Goal: Transaction & Acquisition: Purchase product/service

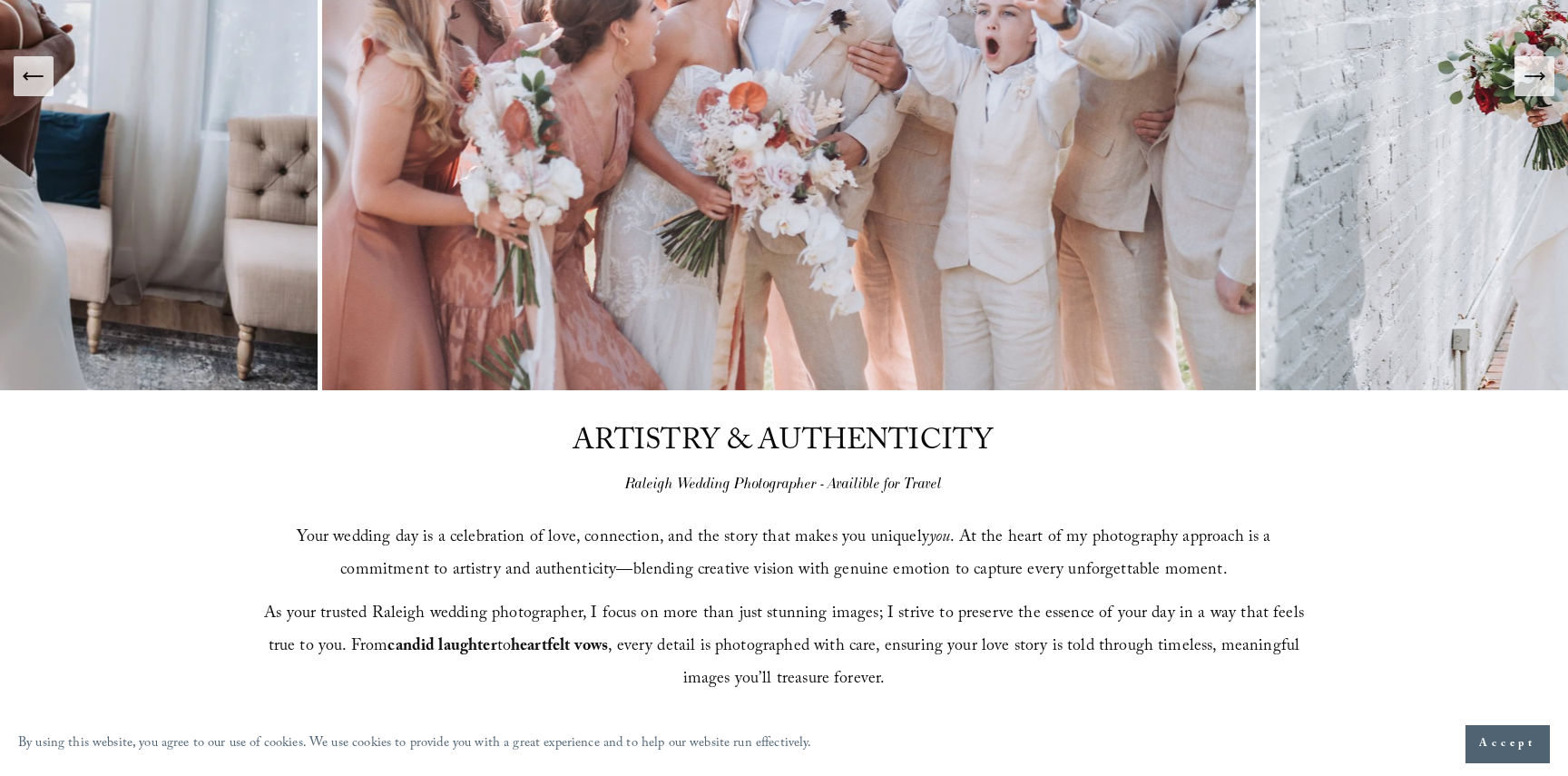
scroll to position [42, 0]
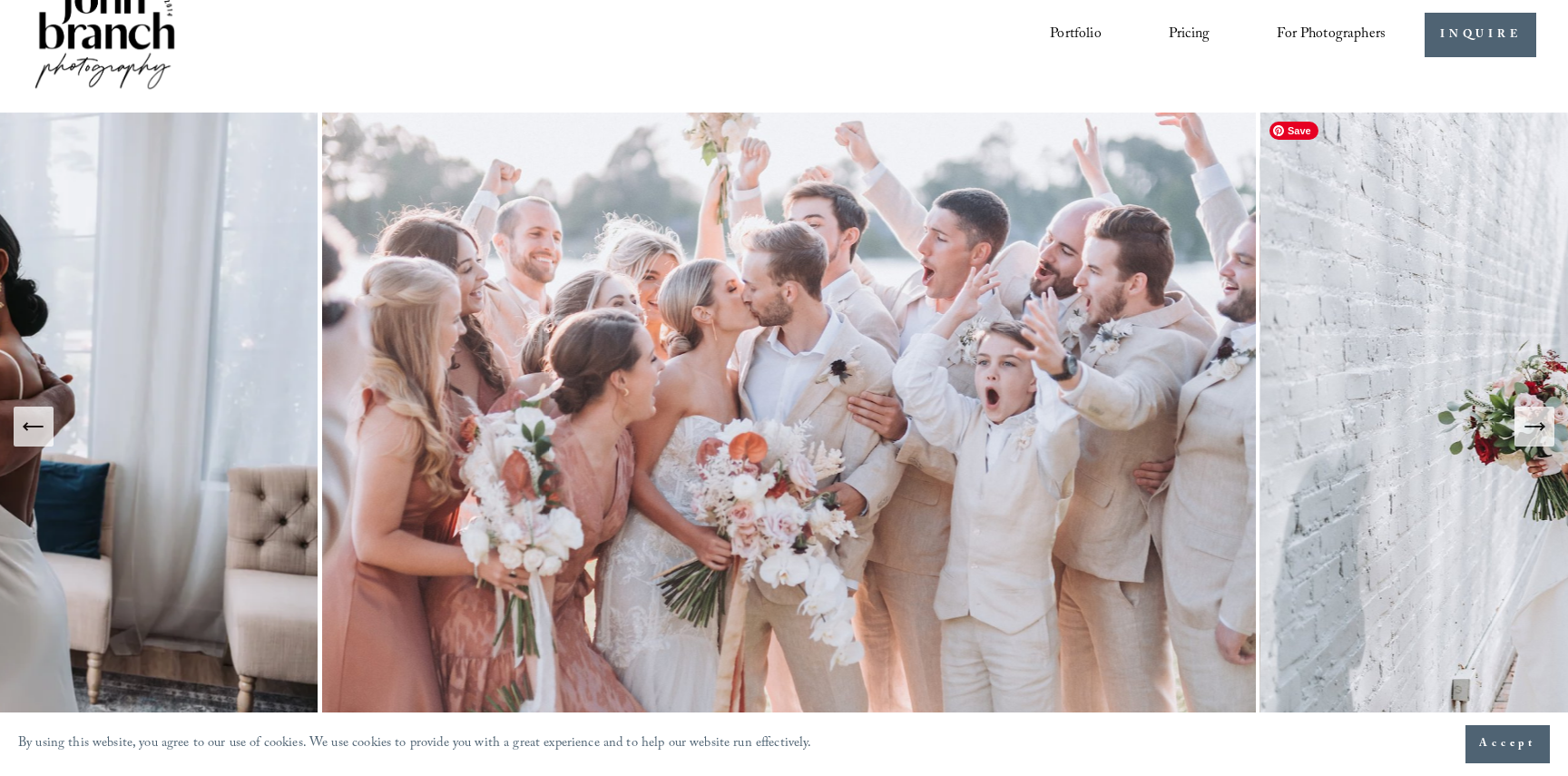
click at [1546, 424] on icon "Next Slide" at bounding box center [1534, 426] width 25 height 25
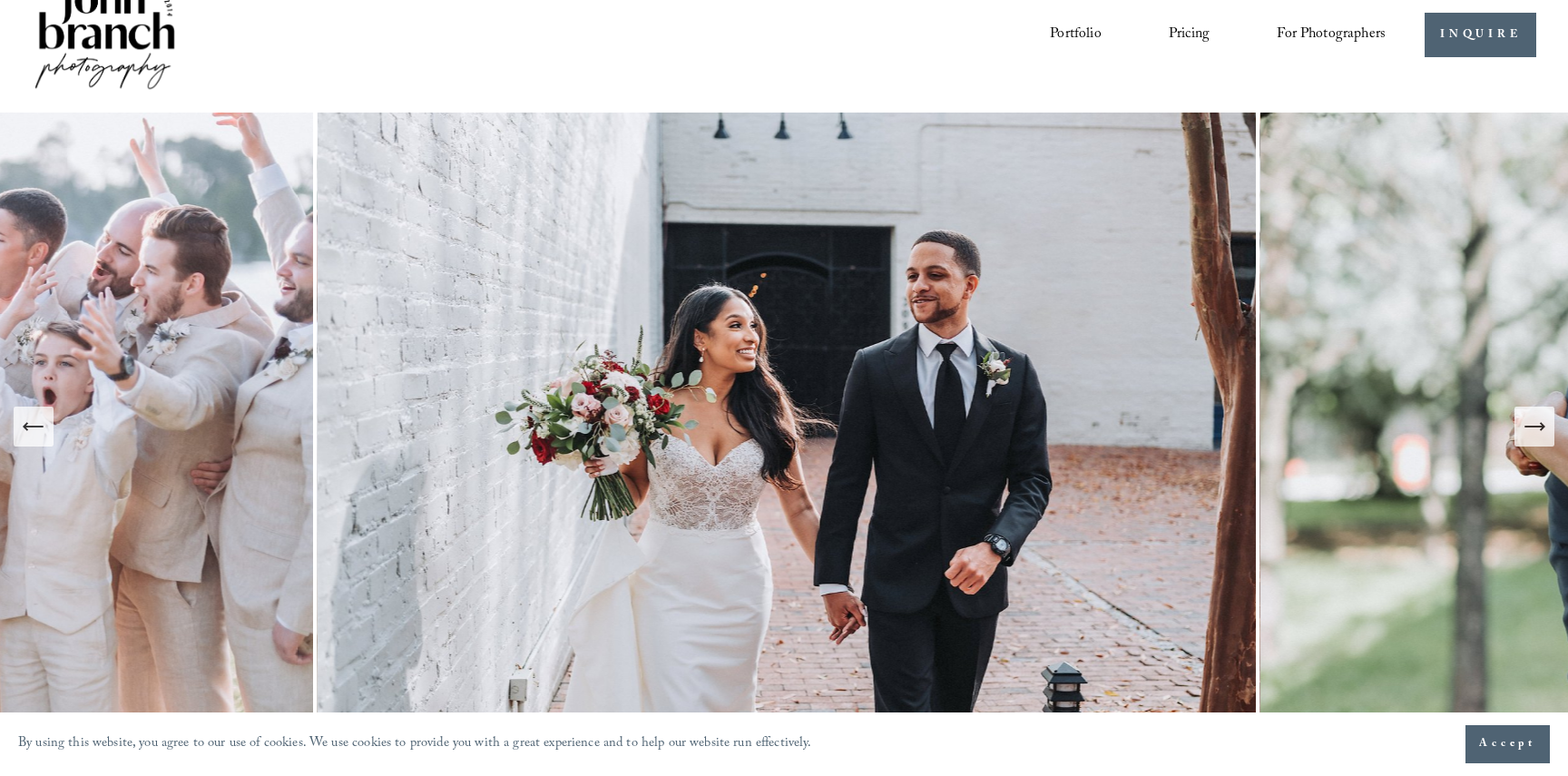
click at [1546, 424] on icon "Next Slide" at bounding box center [1534, 426] width 25 height 25
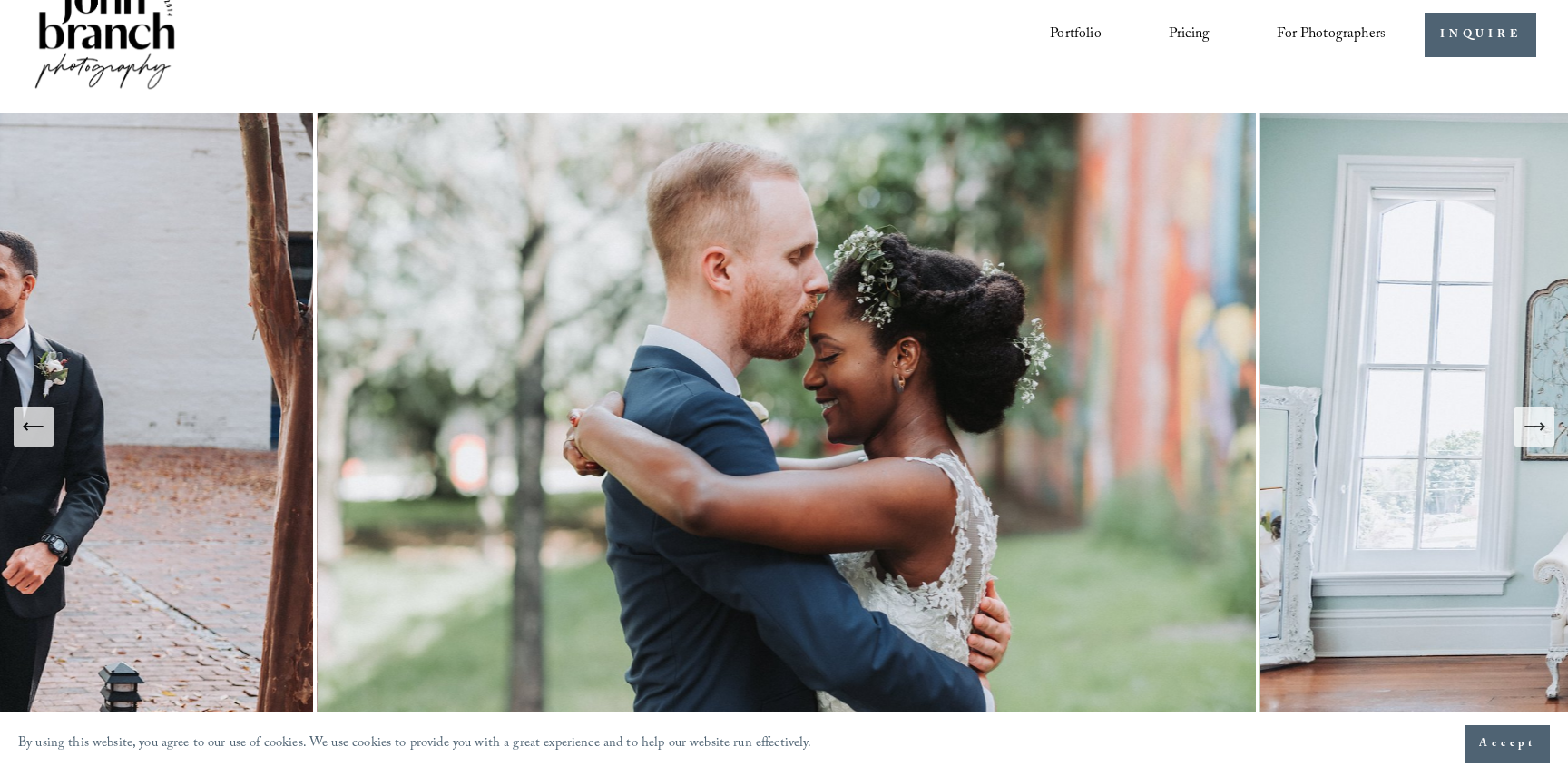
click at [1546, 424] on icon "Next Slide" at bounding box center [1534, 426] width 25 height 25
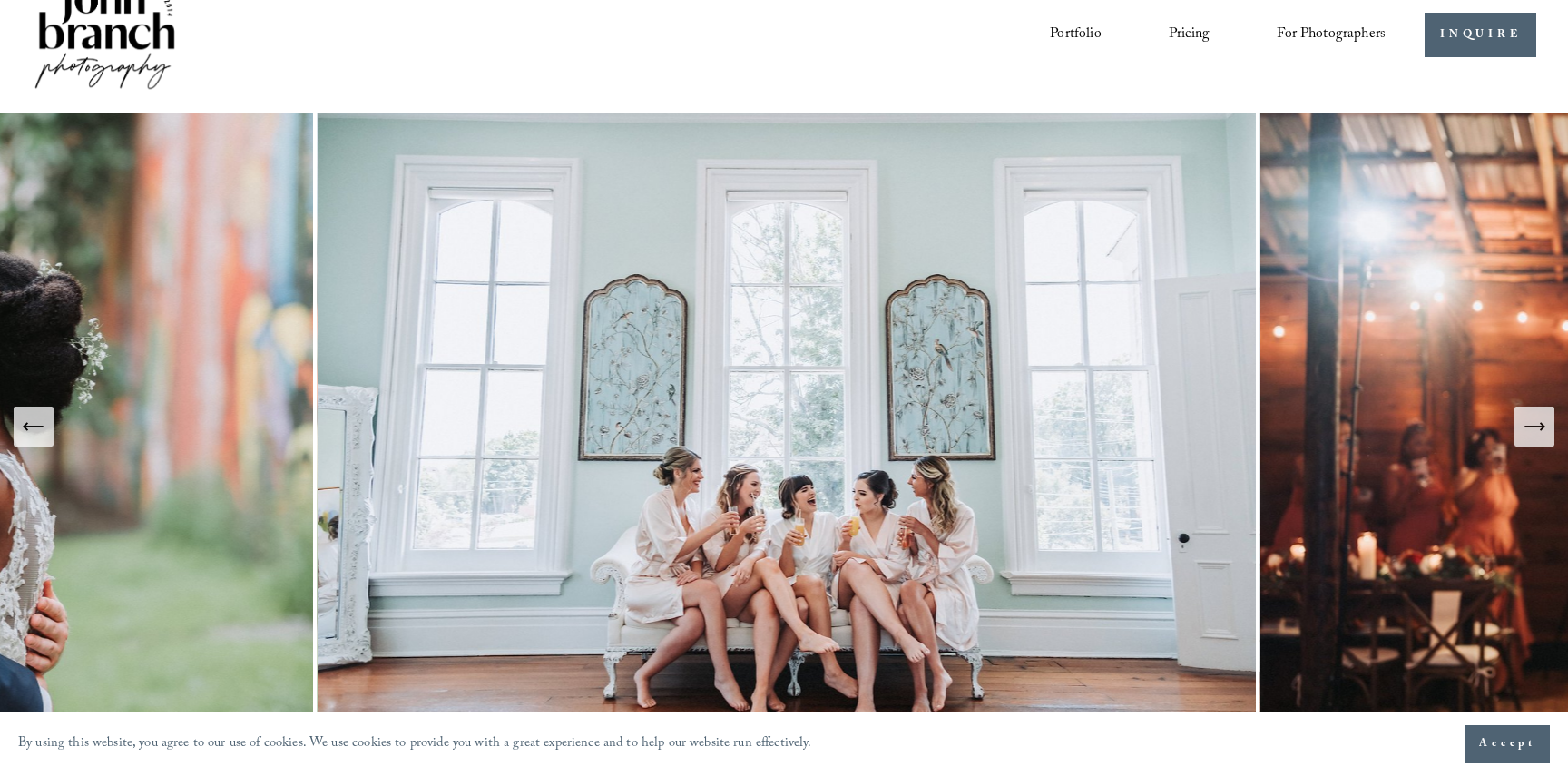
click at [1546, 424] on icon "Next Slide" at bounding box center [1534, 426] width 25 height 25
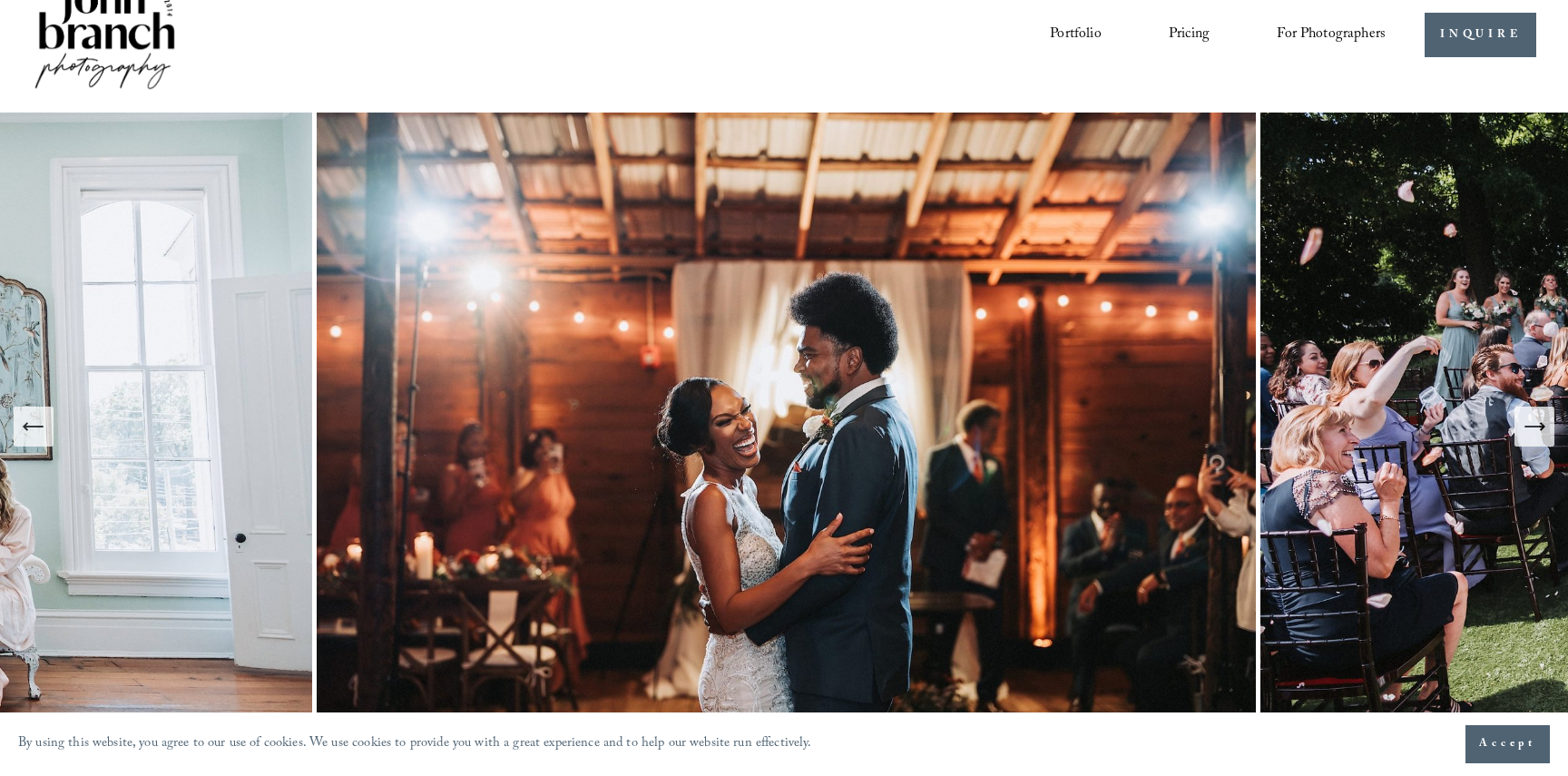
click at [1546, 424] on icon "Next Slide" at bounding box center [1534, 426] width 25 height 25
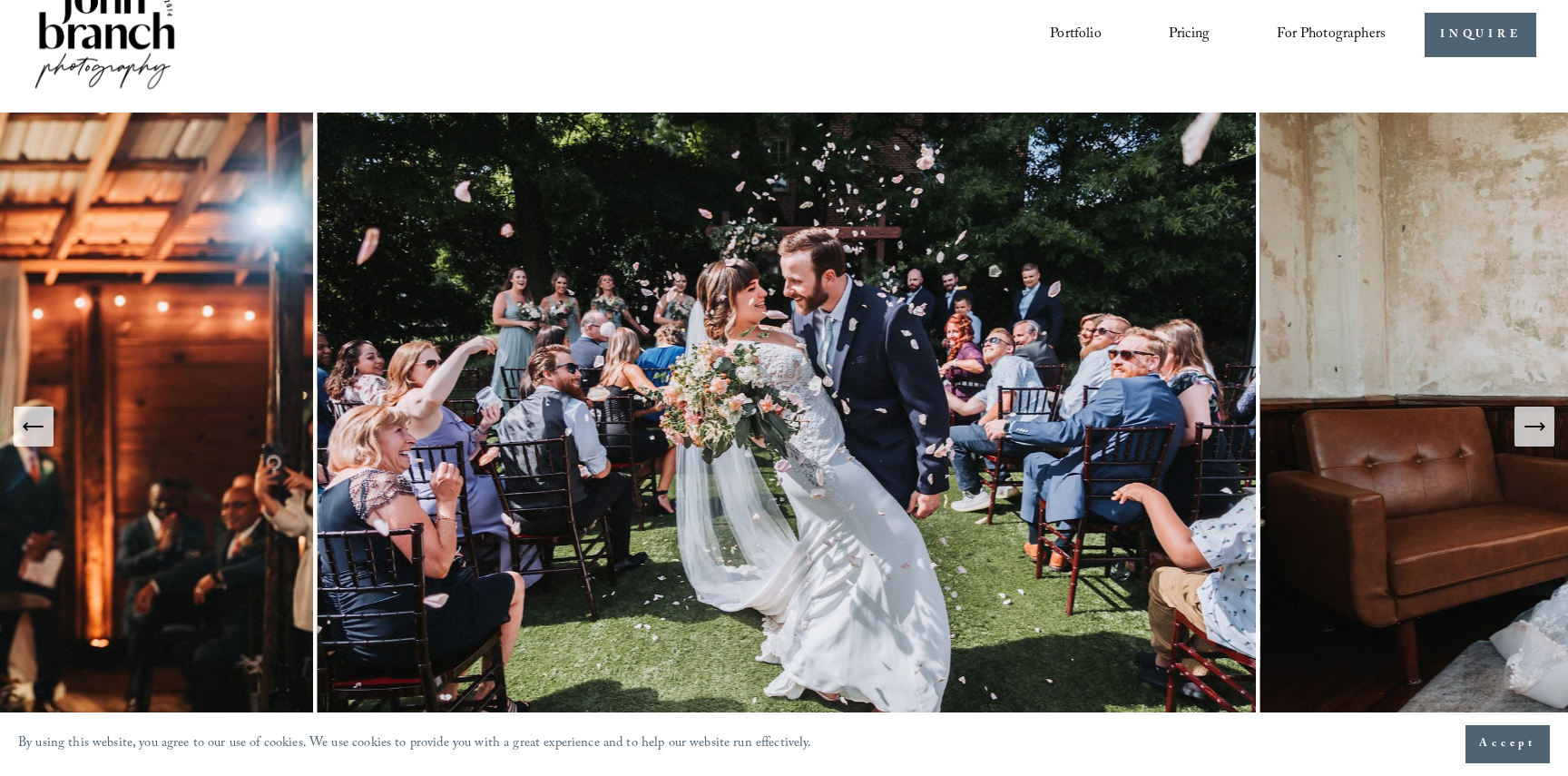
click at [1546, 424] on icon "Next Slide" at bounding box center [1534, 426] width 25 height 25
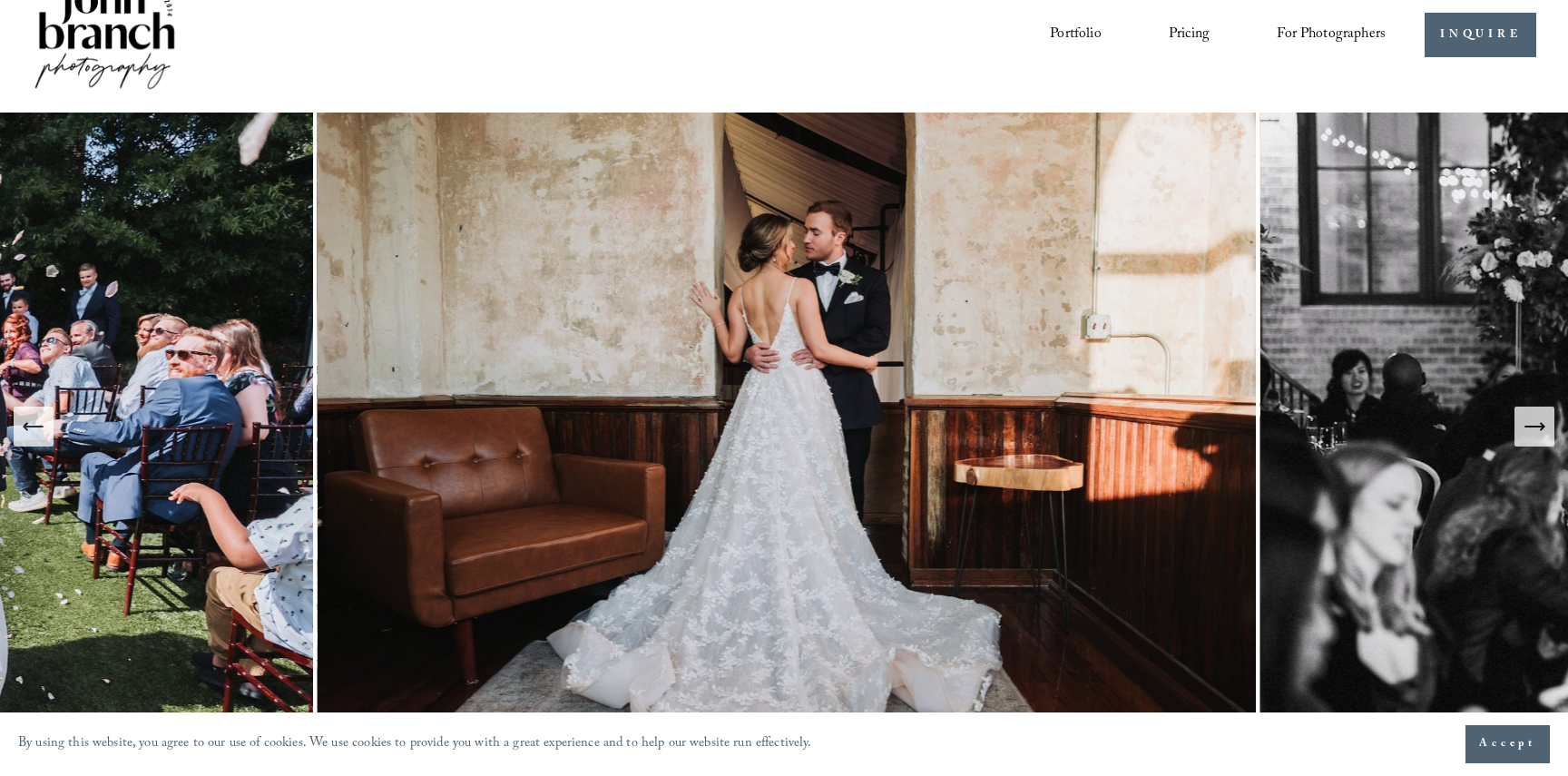
click at [1546, 424] on icon "Next Slide" at bounding box center [1534, 426] width 25 height 25
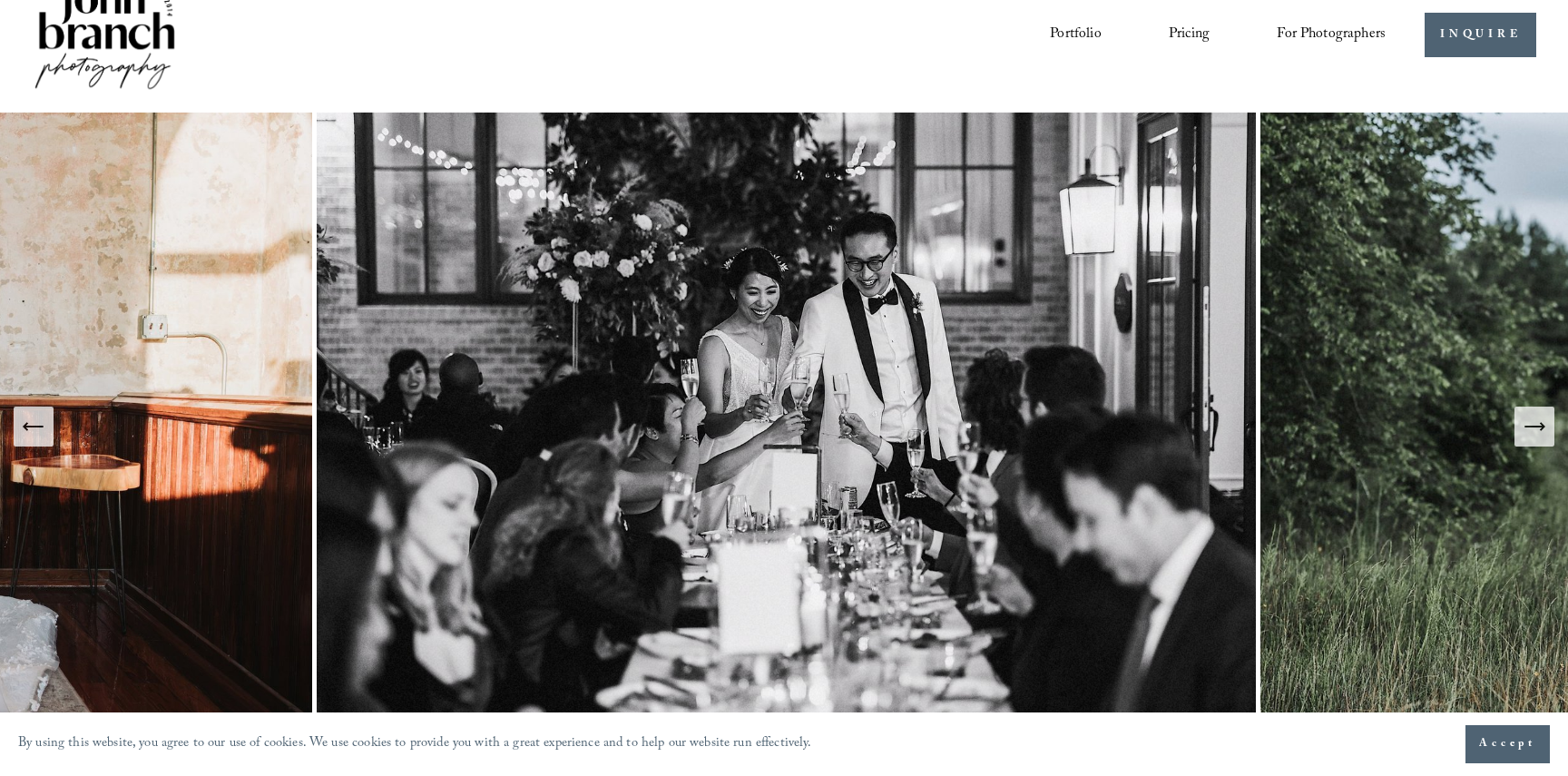
click at [1546, 424] on icon "Next Slide" at bounding box center [1534, 426] width 25 height 25
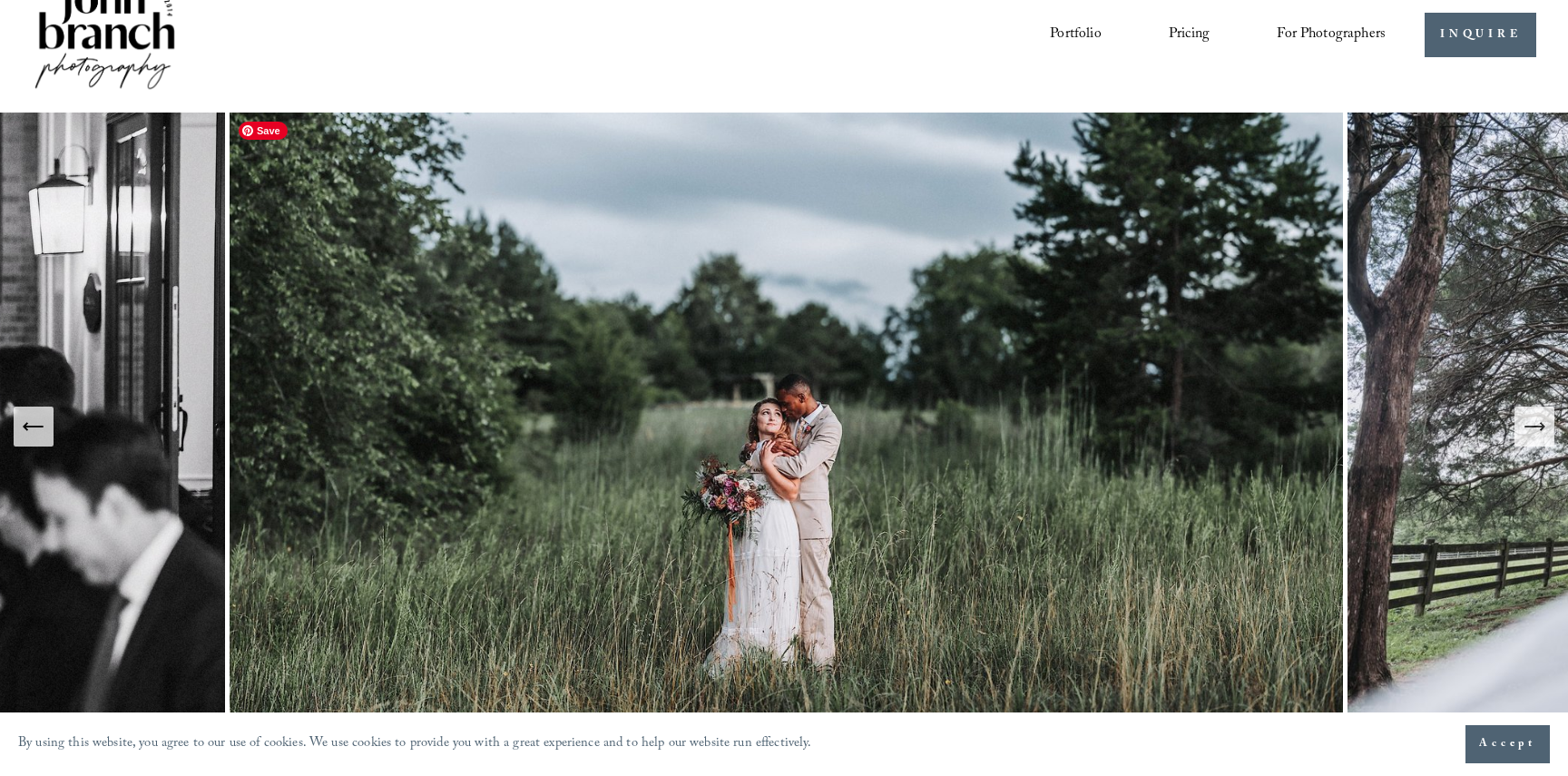
scroll to position [0, 0]
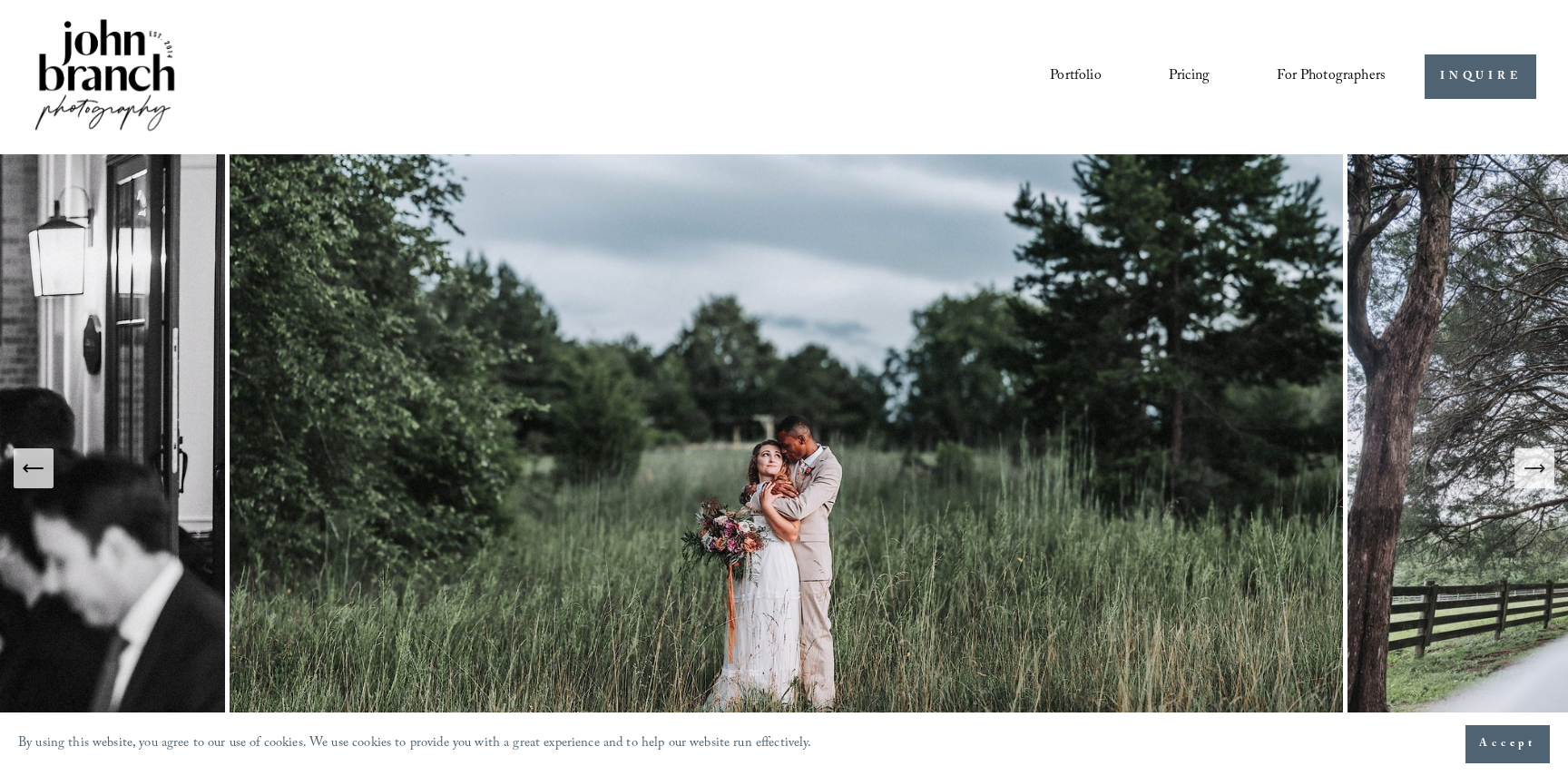
click at [0, 0] on span "Presets" at bounding box center [0, 0] width 0 height 0
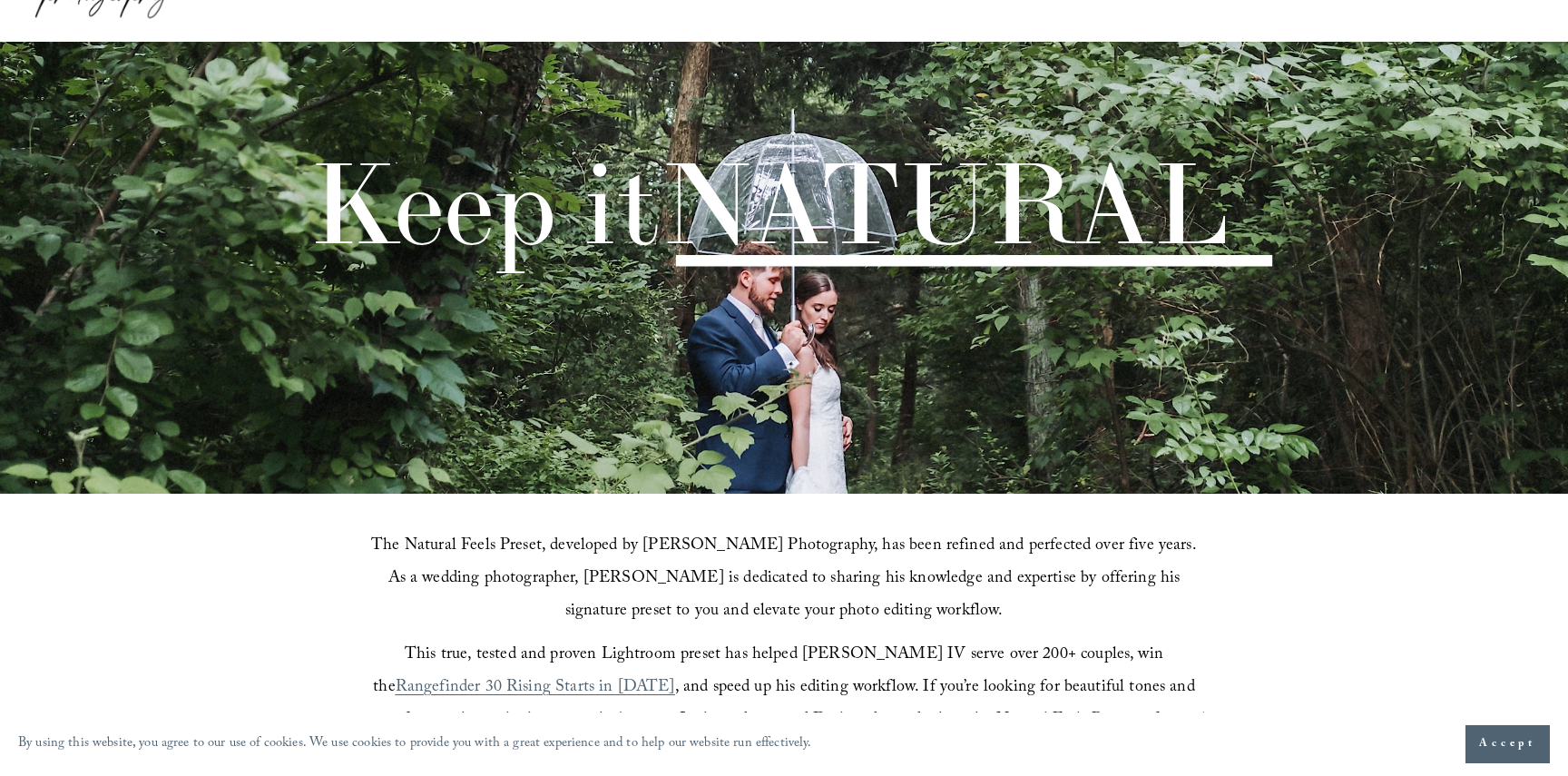
scroll to position [776, 0]
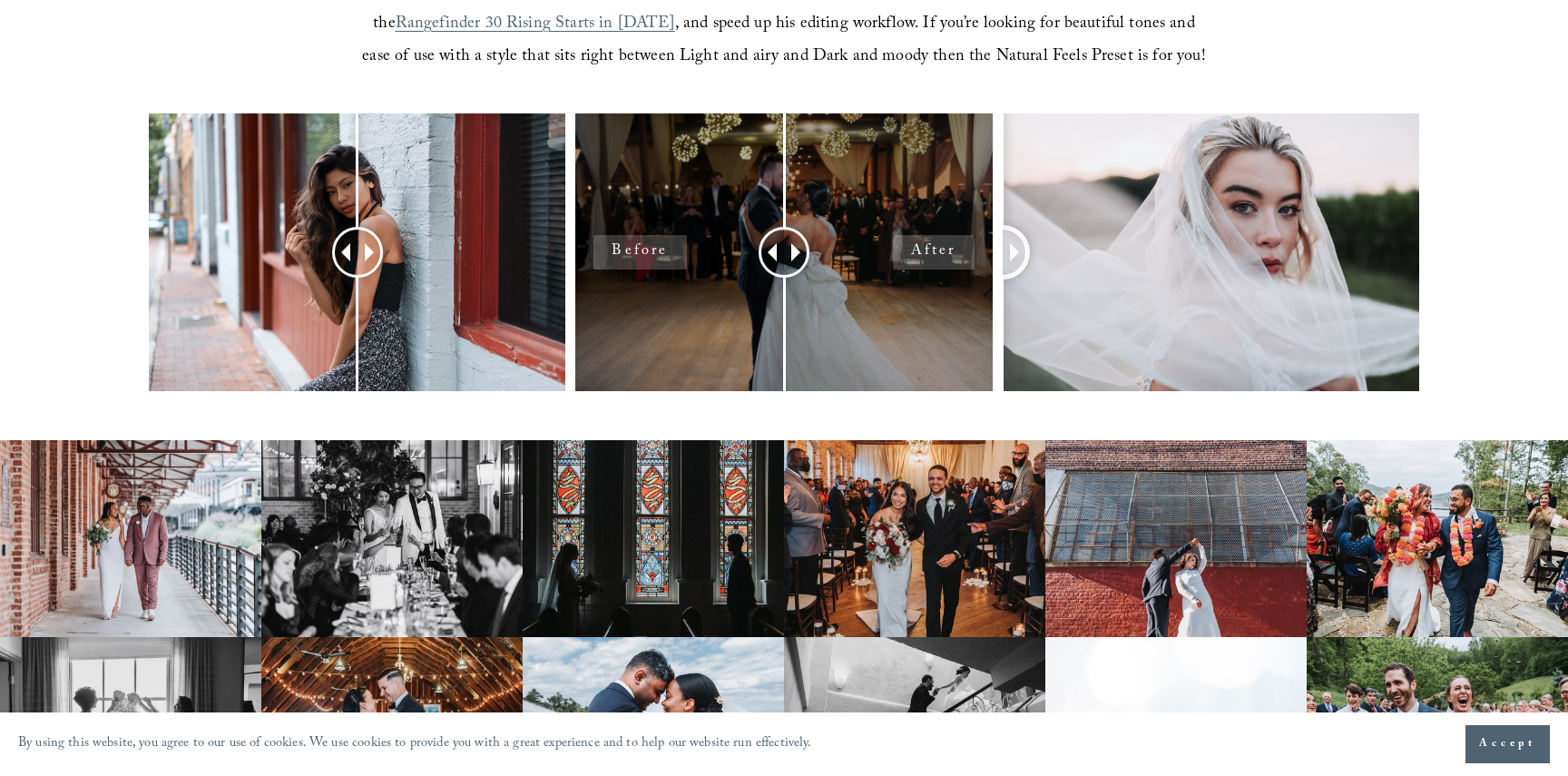
drag, startPoint x: 1205, startPoint y: 256, endPoint x: 971, endPoint y: 276, distance: 234.9
click at [971, 276] on div at bounding box center [784, 276] width 1568 height 326
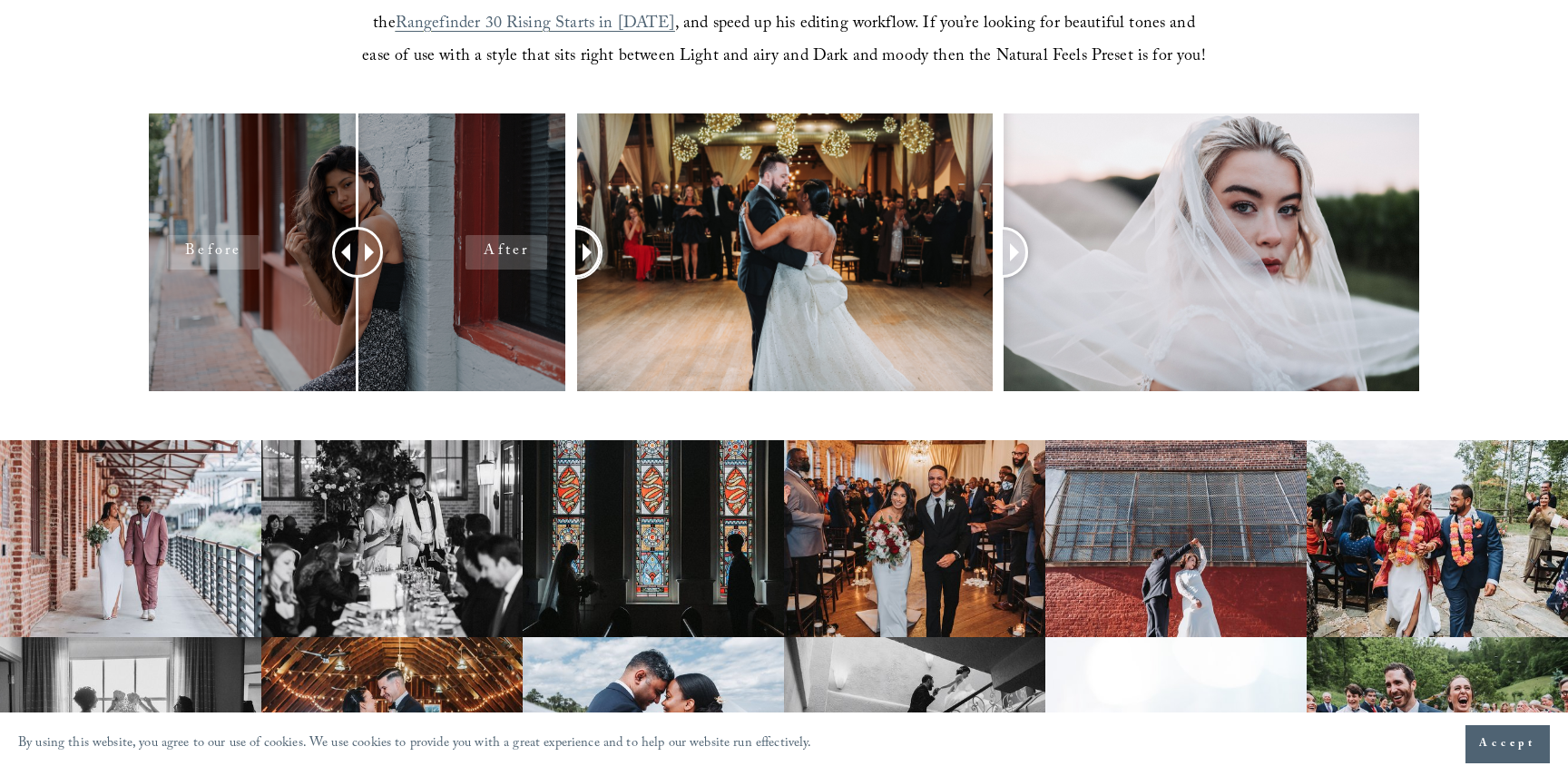
drag, startPoint x: 774, startPoint y: 251, endPoint x: 418, endPoint y: 194, distance: 360.5
click at [418, 194] on div at bounding box center [784, 276] width 1568 height 326
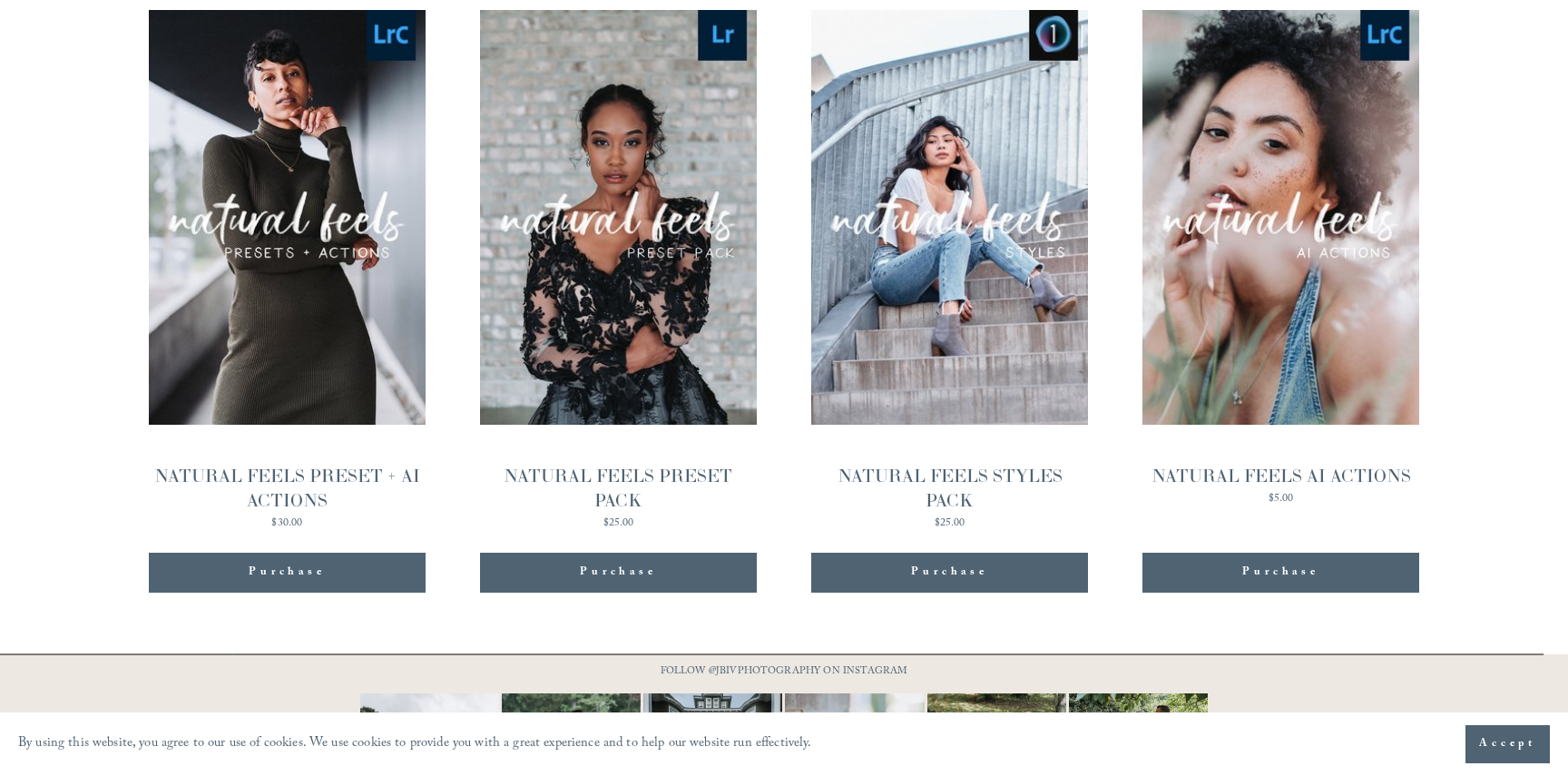
scroll to position [1916, 0]
